Goal: Task Accomplishment & Management: Complete application form

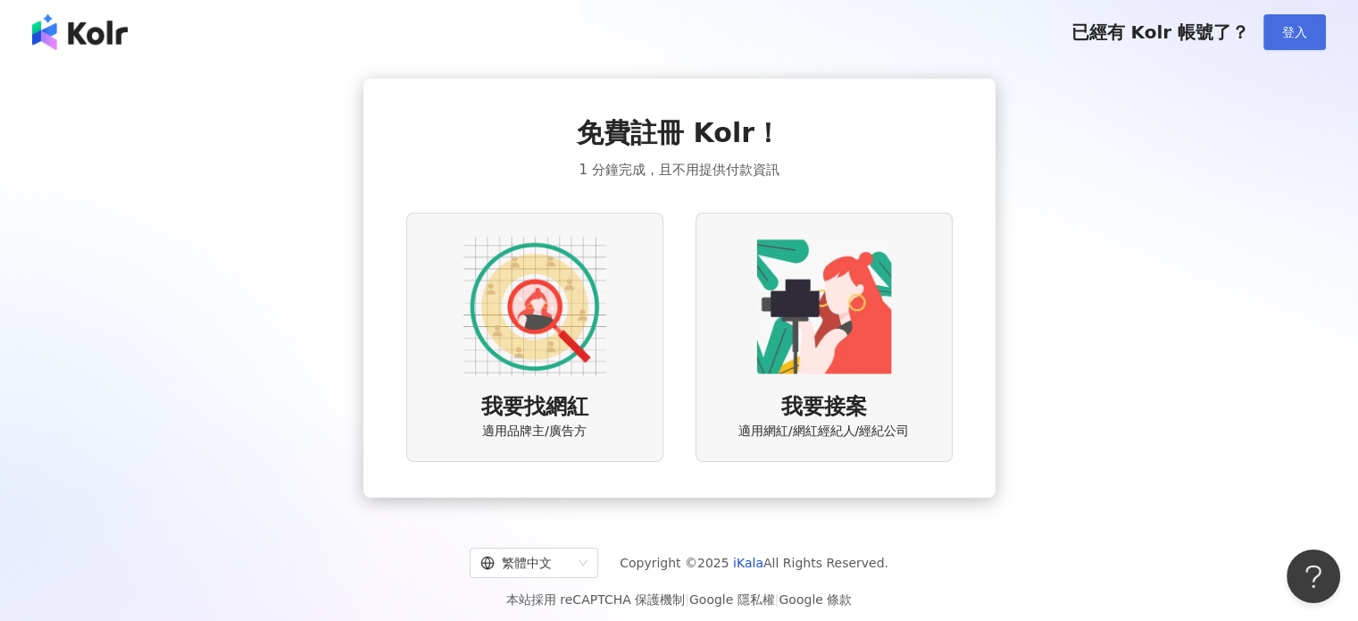
click at [1298, 28] on span "登入" at bounding box center [1295, 32] width 25 height 14
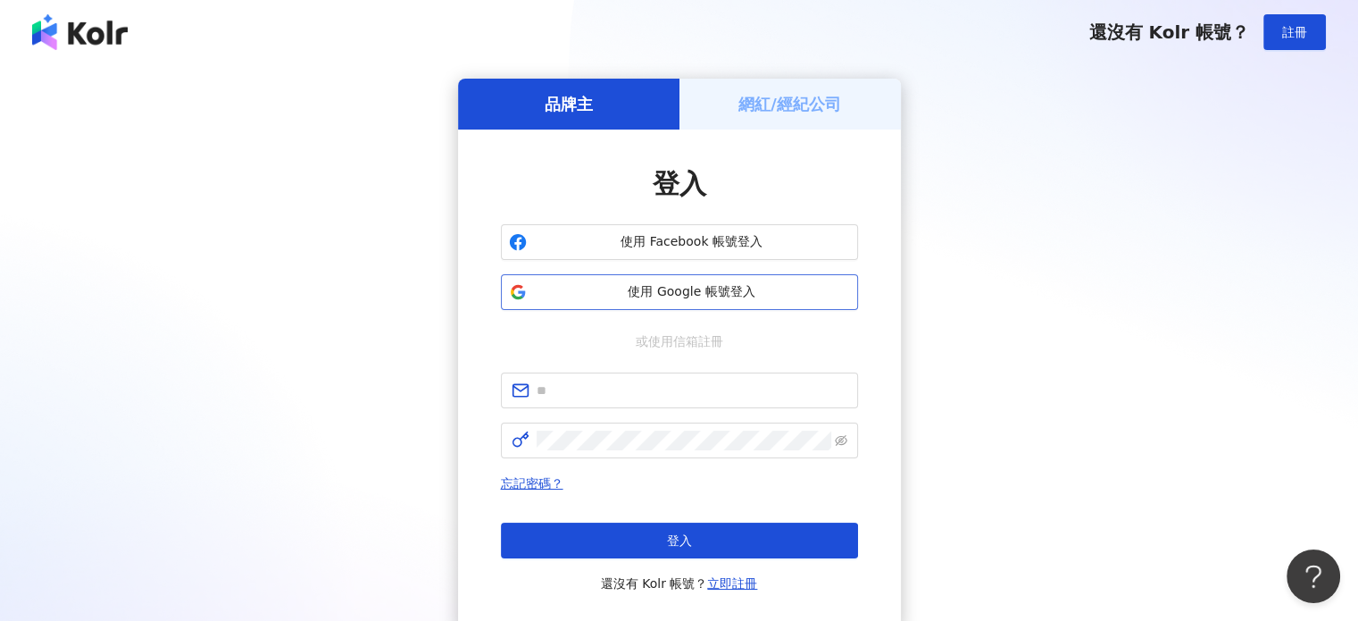
click at [704, 306] on button "使用 Google 帳號登入" at bounding box center [679, 292] width 357 height 36
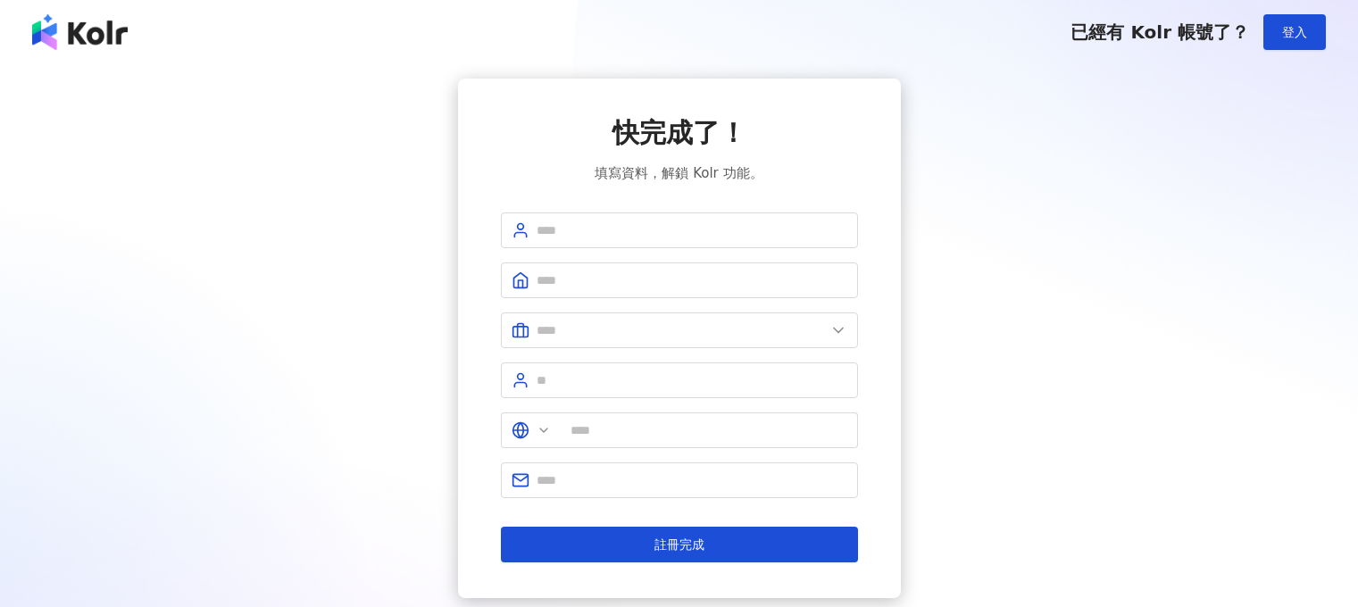
type input "**"
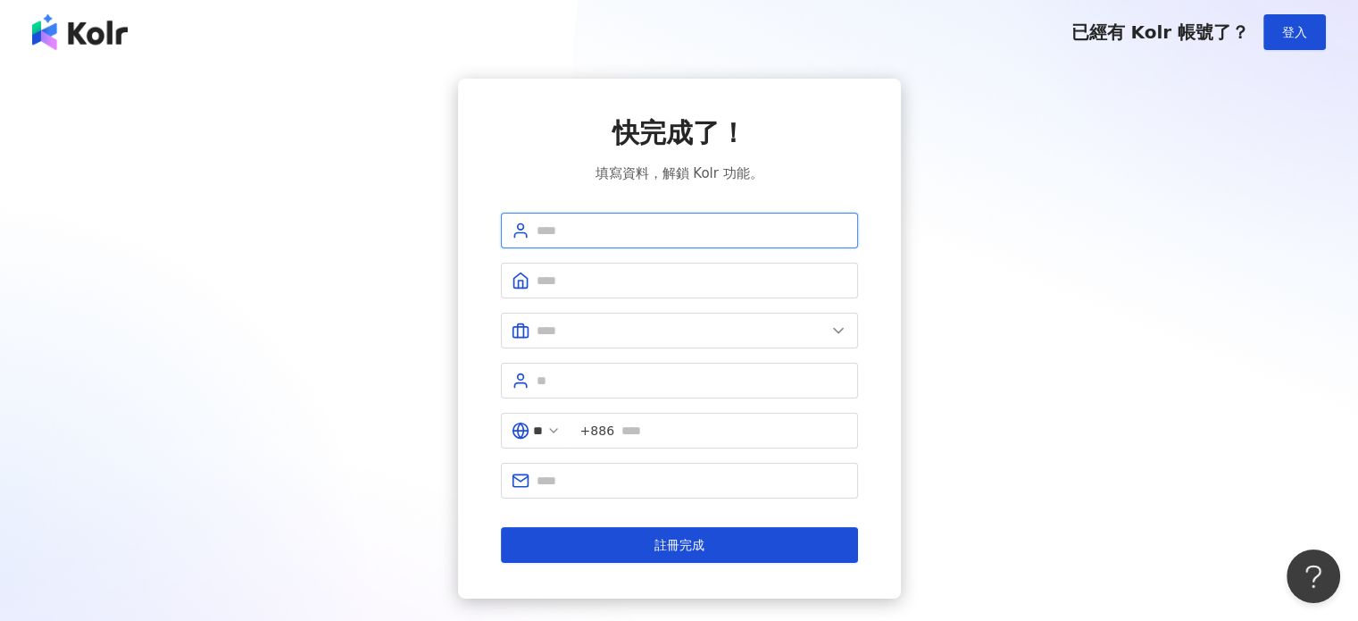
click at [730, 237] on input "text" at bounding box center [692, 231] width 311 height 20
click at [1118, 241] on div "快完成了！ 填寫資料，解鎖 Kolr 功能。 ** +886 註冊完成" at bounding box center [679, 339] width 1316 height 520
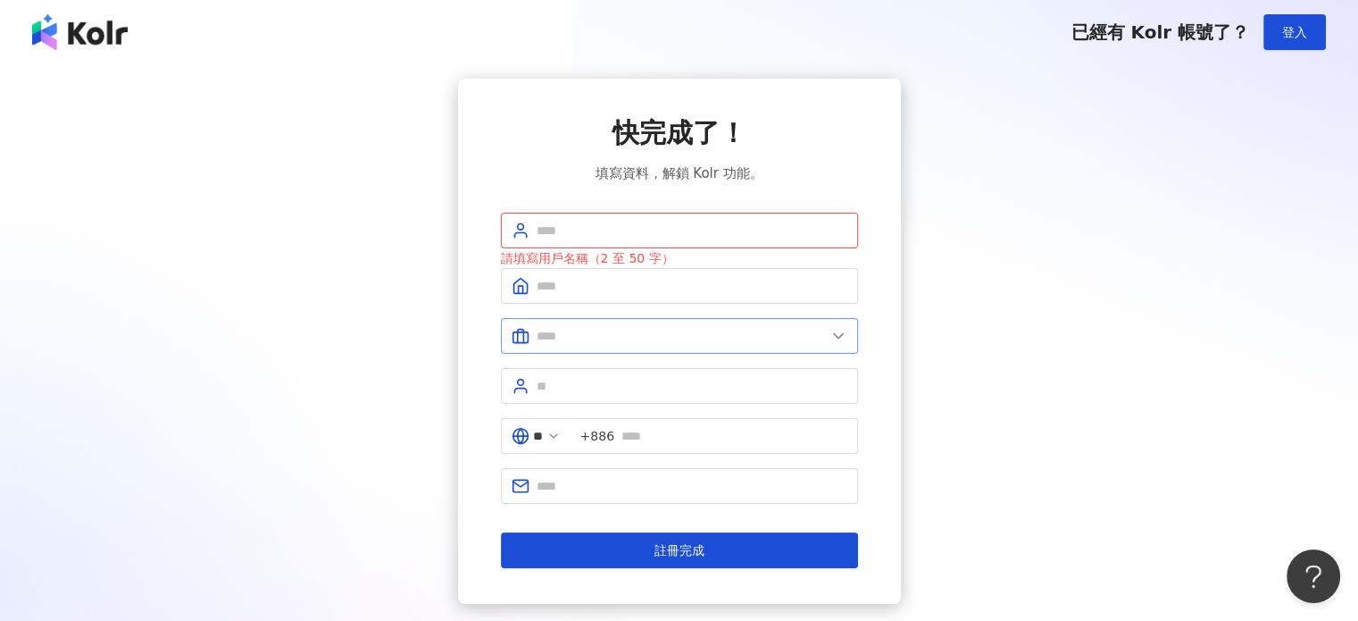
click at [842, 334] on polyline at bounding box center [838, 336] width 9 height 4
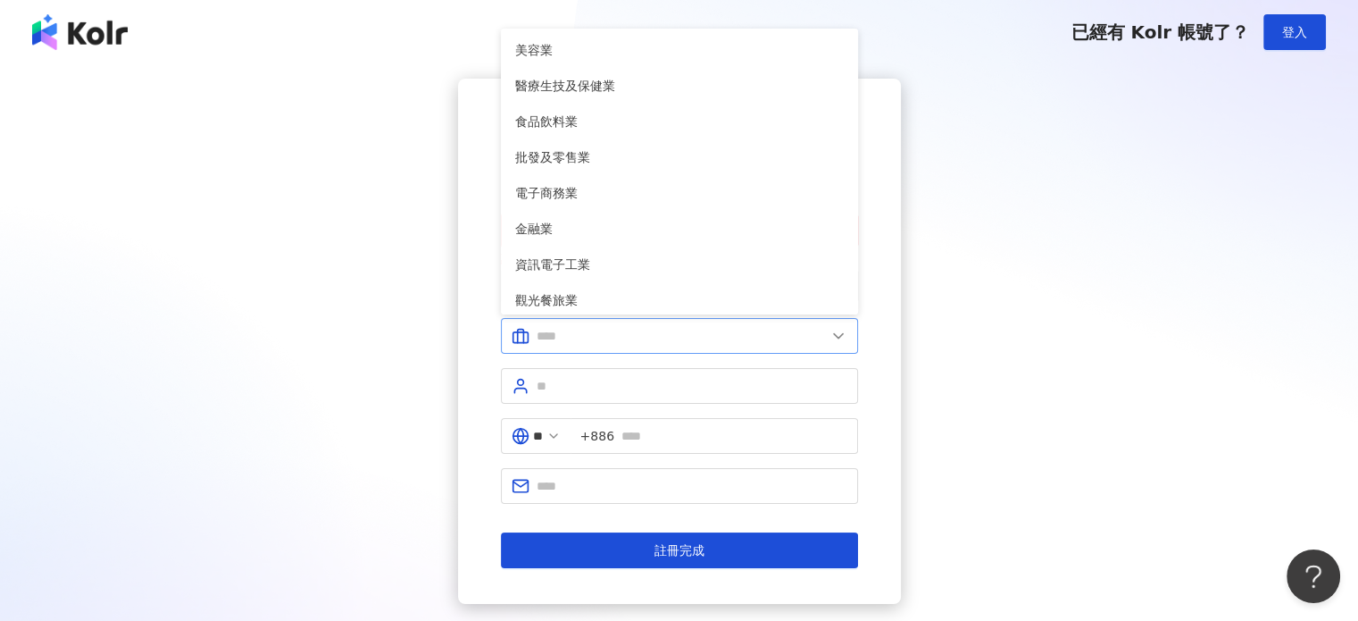
click at [842, 334] on polyline at bounding box center [838, 336] width 9 height 4
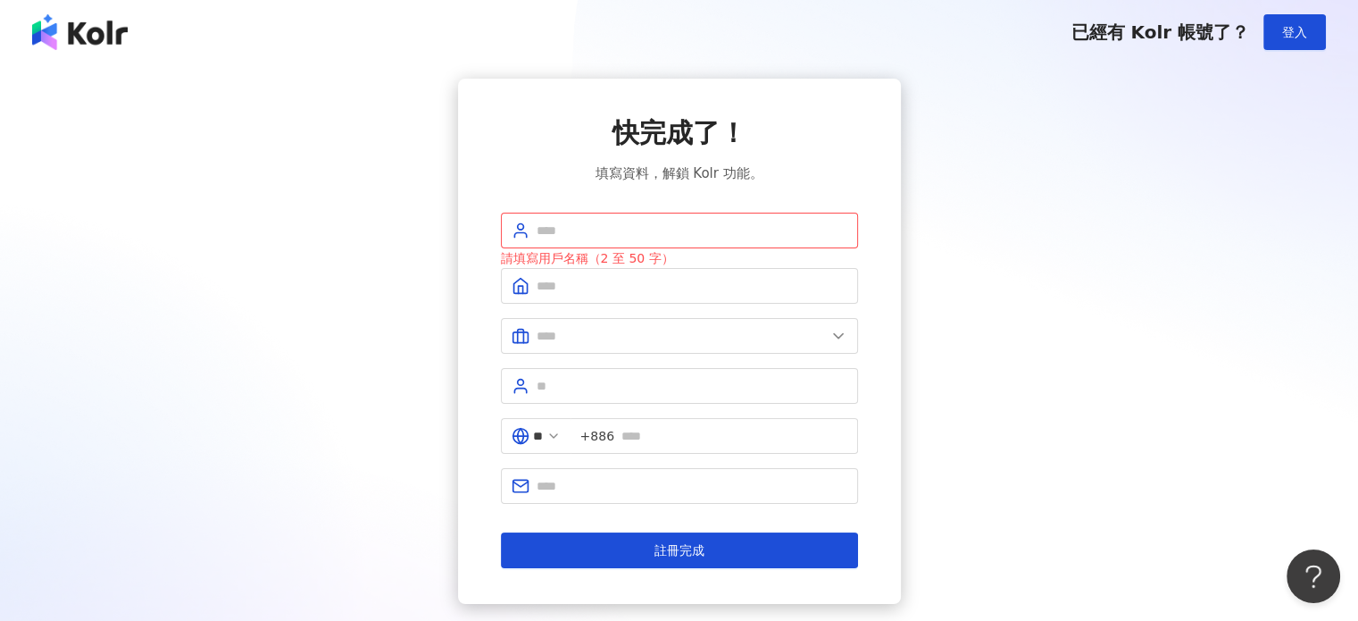
click at [1199, 319] on div "快完成了！ 填寫資料，解鎖 Kolr 功能。 請填寫用戶名稱（2 至 50 字） 美容業 醫療生技及保健業 食品飲料業 批發及零售業 電子商務業 金融業 資訊…" at bounding box center [679, 341] width 1316 height 525
click at [761, 225] on input "text" at bounding box center [692, 231] width 311 height 20
click at [1062, 209] on div "快完成了！ 填寫資料，解鎖 Kolr 功能。 請填寫用戶名稱（2 至 50 字） 美容業 醫療生技及保健業 食品飲料業 批發及零售業 電子商務業 金融業 資訊…" at bounding box center [679, 341] width 1316 height 525
click at [613, 289] on input "text" at bounding box center [692, 286] width 311 height 20
click at [1063, 392] on div "快完成了！ 填寫資料，解鎖 Kolr 功能。 請填寫用戶名稱（2 至 50 字） 請填寫公司名稱（2 至 50 字） 美容業 醫療生技及保健業 食品飲料業 批…" at bounding box center [679, 341] width 1316 height 525
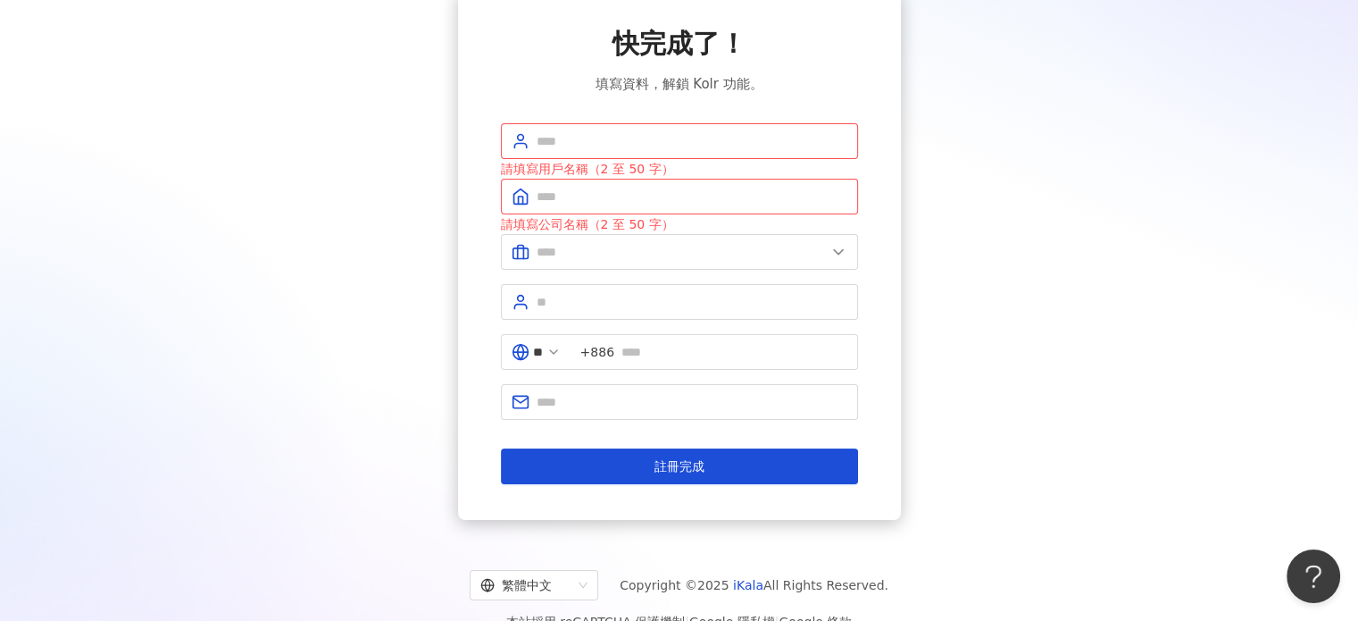
scroll to position [120, 0]
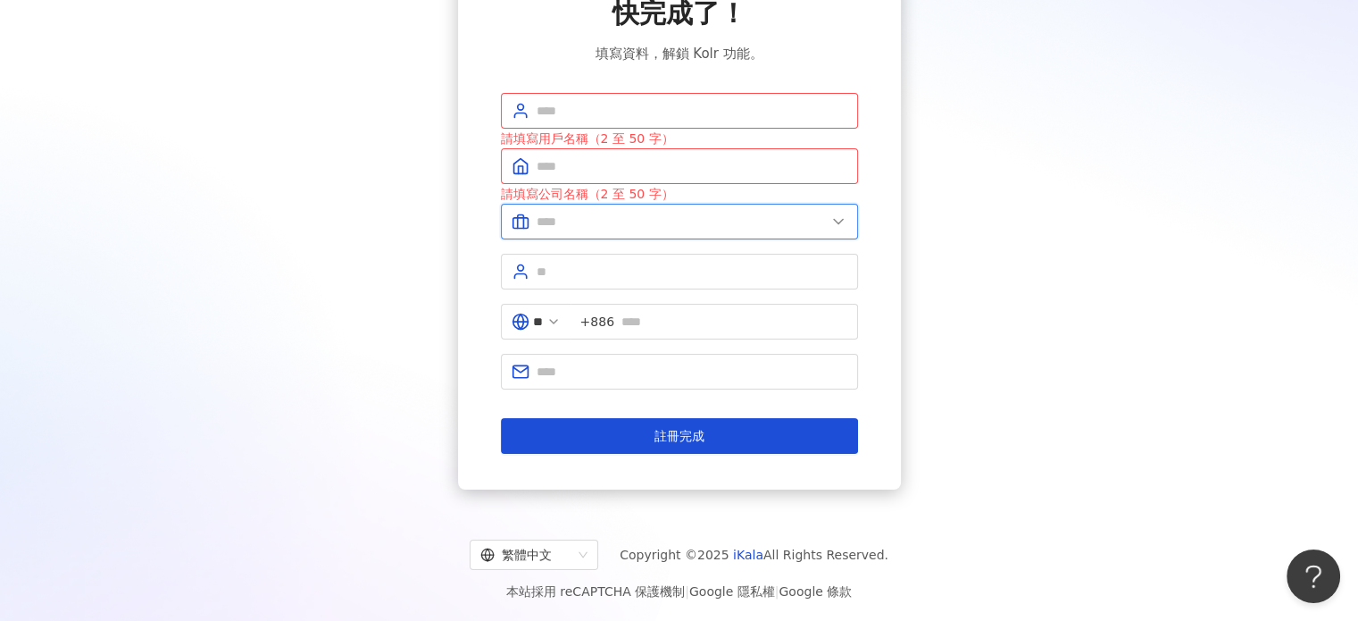
click at [725, 224] on input "text" at bounding box center [681, 222] width 289 height 20
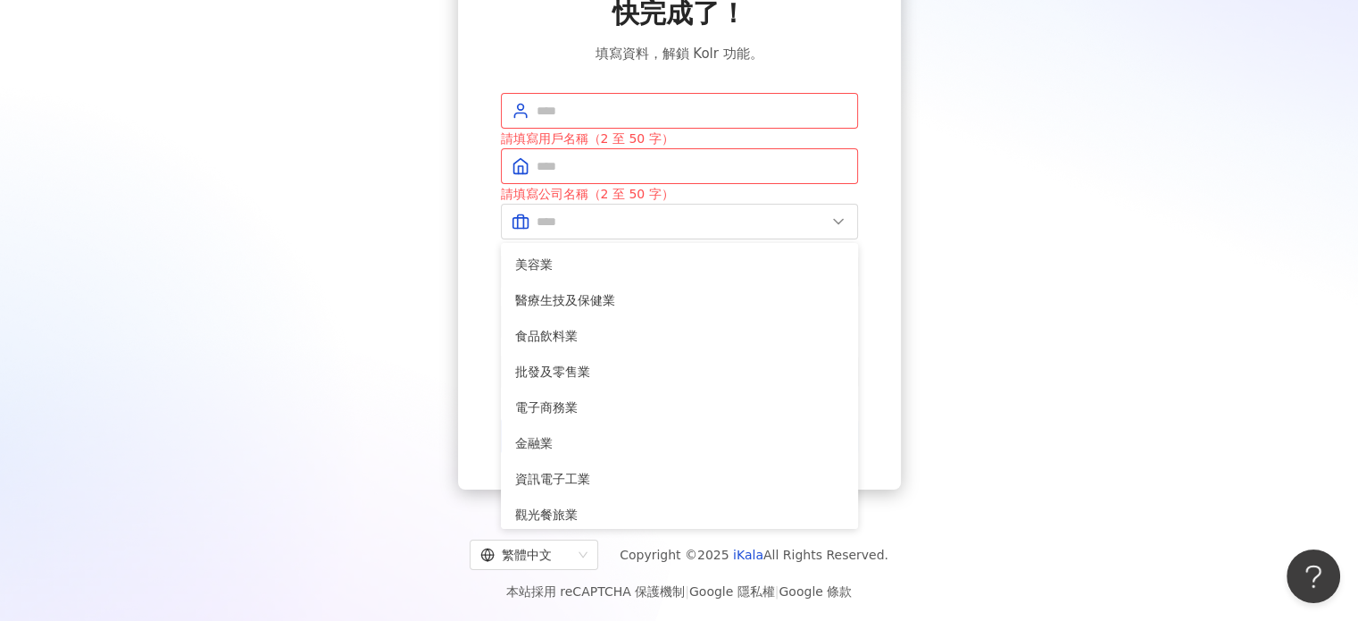
click at [1163, 188] on div "快完成了！ 填寫資料，解鎖 Kolr 功能。 請填寫用戶名稱（2 至 50 字） 請填寫公司名稱（2 至 50 字） 美容業 醫療生技及保健業 食品飲料業 批…" at bounding box center [679, 224] width 1316 height 531
